Goal: Find specific page/section: Find specific page/section

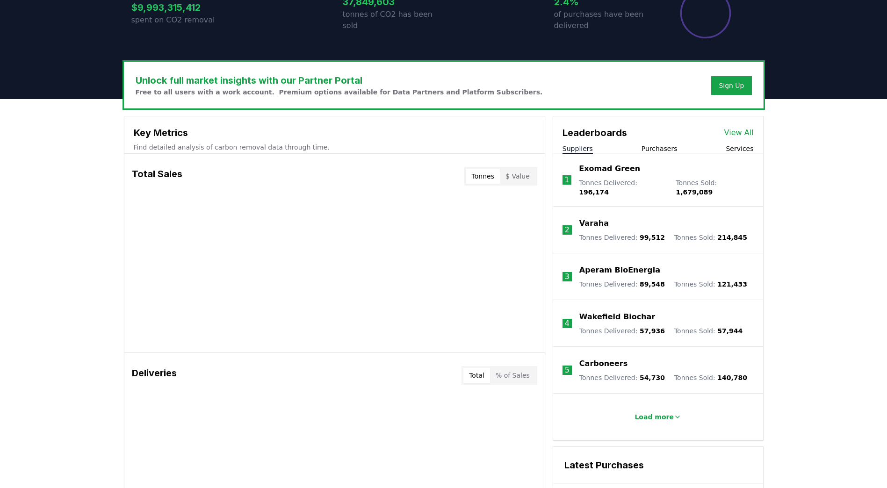
scroll to position [94, 0]
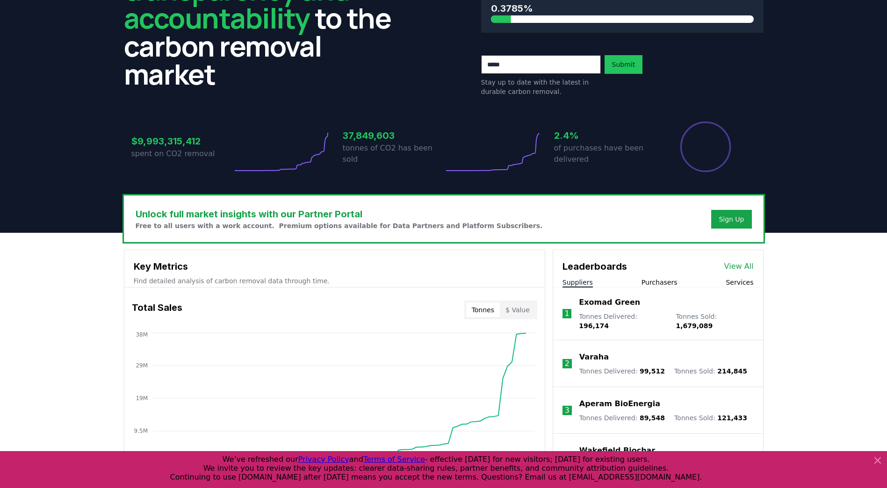
click at [664, 283] on button "Purchasers" at bounding box center [660, 282] width 36 height 9
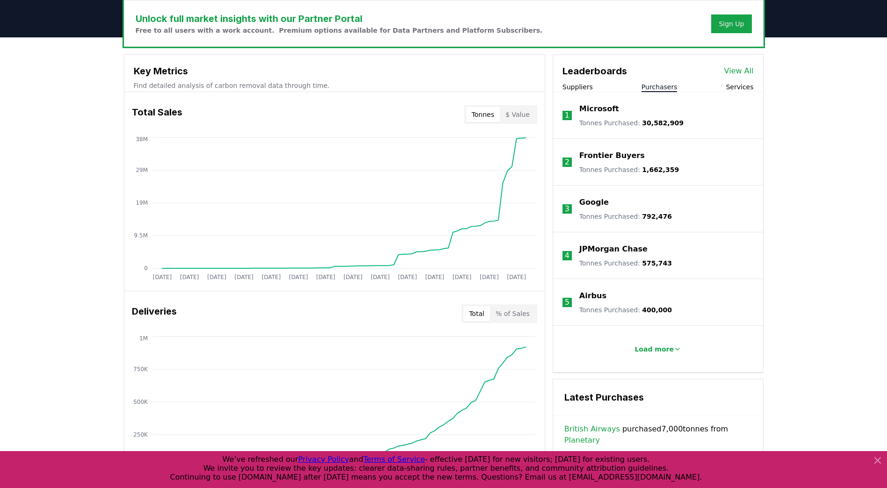
scroll to position [374, 0]
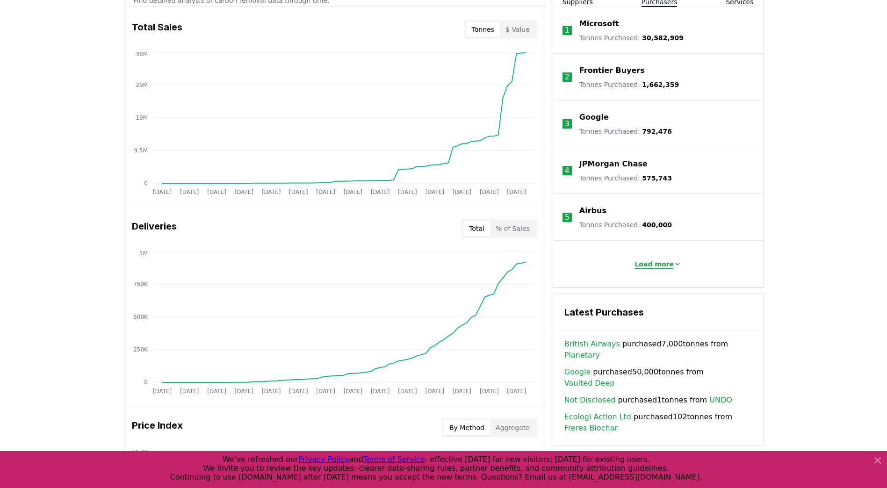
click at [642, 267] on p "Load more" at bounding box center [654, 264] width 39 height 9
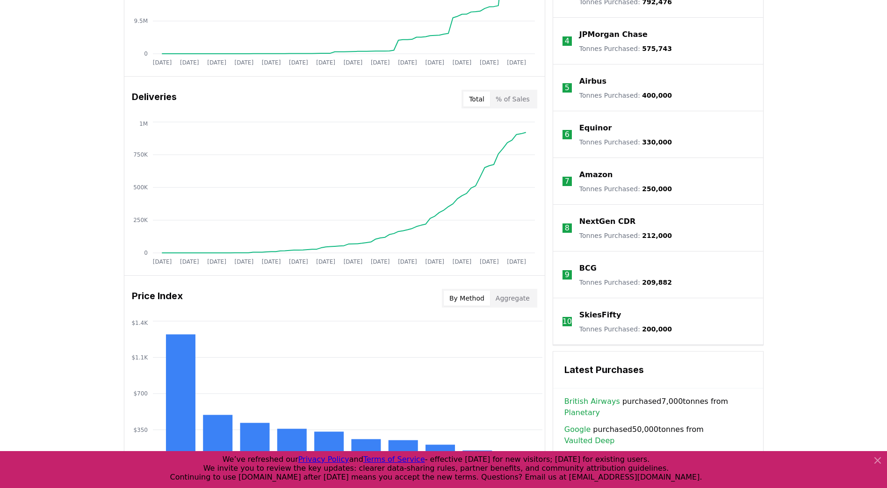
scroll to position [514, 0]
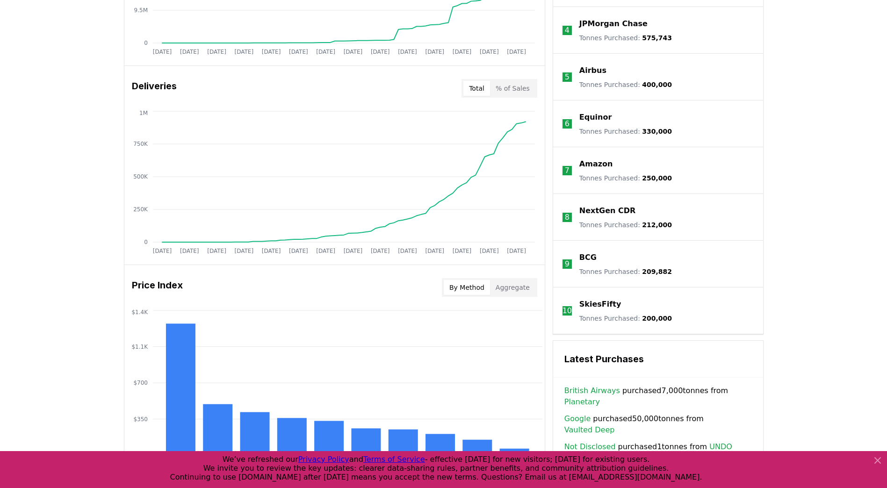
click at [597, 393] on link "British Airways" at bounding box center [592, 390] width 56 height 11
